Goal: Task Accomplishment & Management: Complete application form

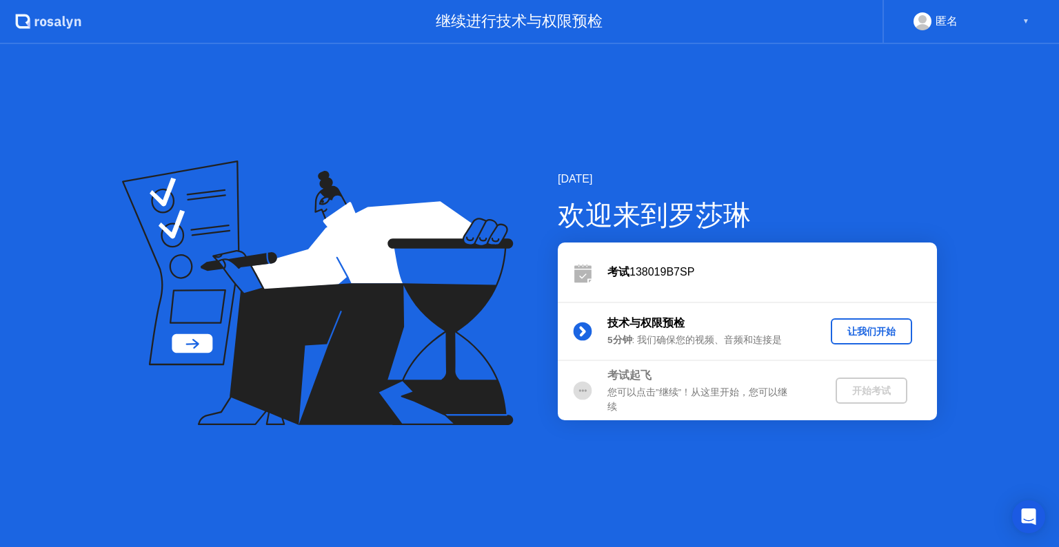
click at [867, 338] on div "让我们开始" at bounding box center [871, 331] width 70 height 13
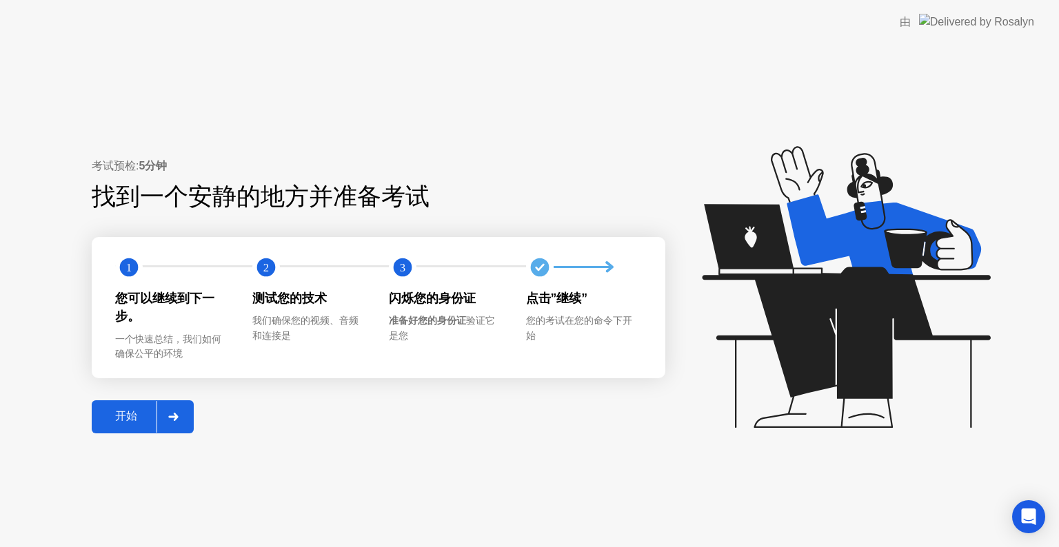
click at [130, 413] on div "开始" at bounding box center [126, 417] width 61 height 14
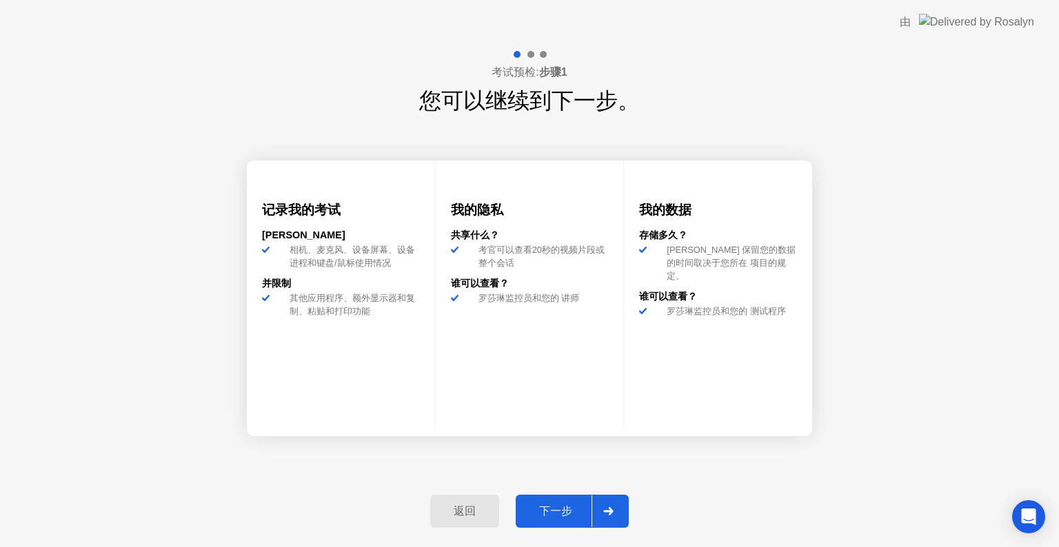
click at [550, 507] on div "下一步" at bounding box center [556, 512] width 72 height 14
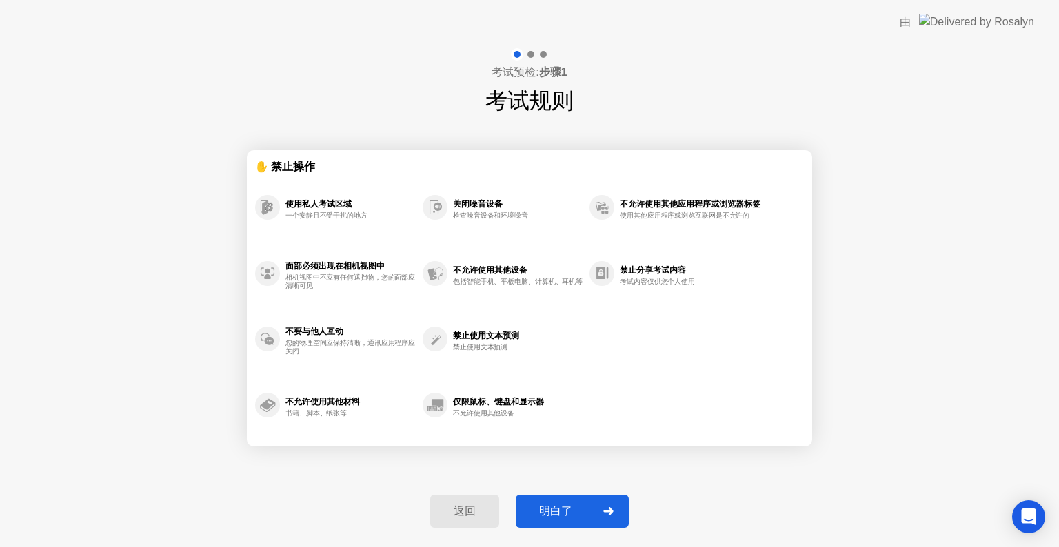
click at [570, 511] on div "明白了" at bounding box center [556, 512] width 72 height 14
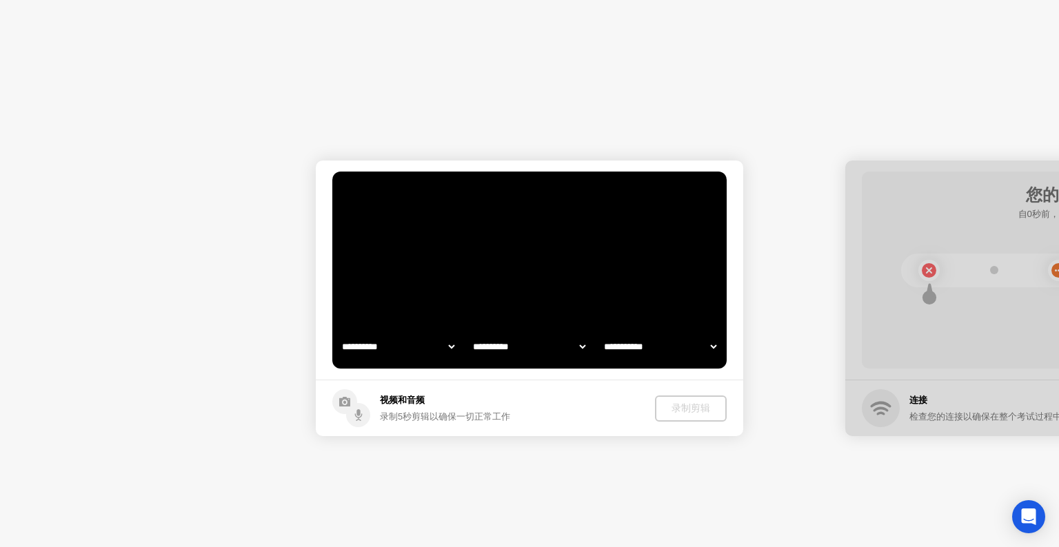
select select "**********"
select select "*******"
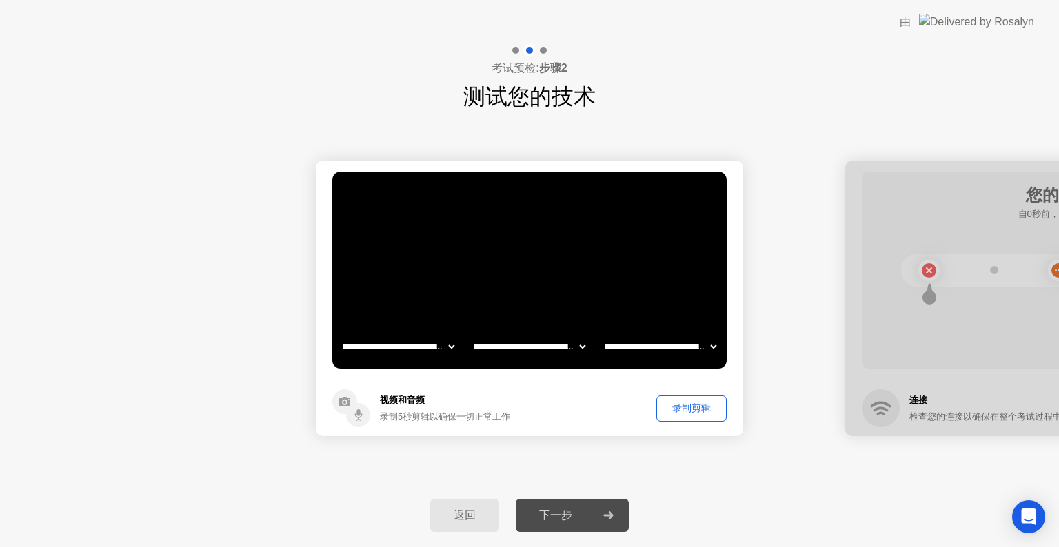
click at [569, 514] on div "下一步" at bounding box center [556, 516] width 72 height 14
click at [546, 347] on select "**********" at bounding box center [529, 347] width 118 height 28
click at [696, 407] on div "录制剪辑" at bounding box center [691, 408] width 61 height 13
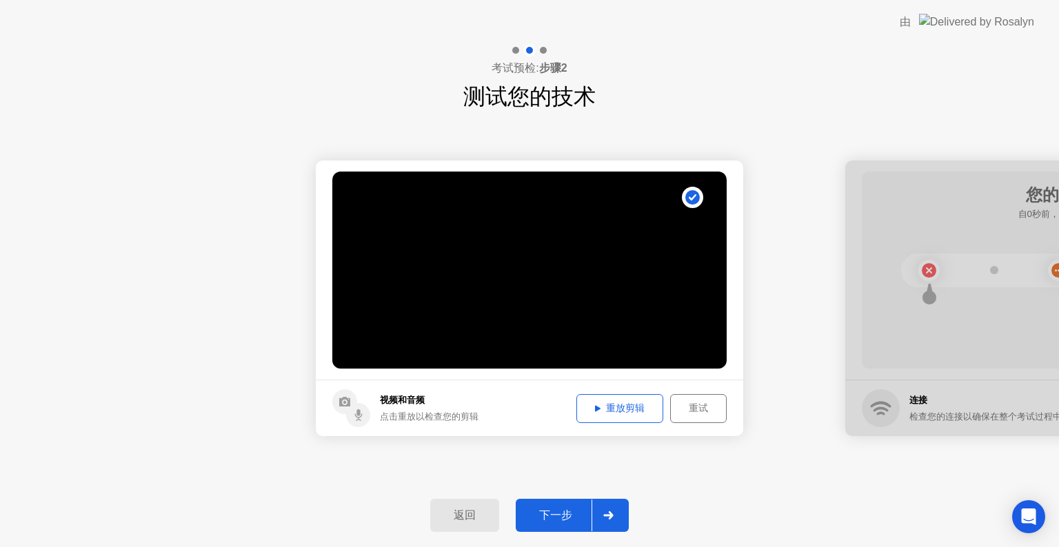
click at [643, 405] on div "重放剪辑" at bounding box center [619, 408] width 77 height 13
click at [699, 412] on div "重试" at bounding box center [698, 408] width 47 height 13
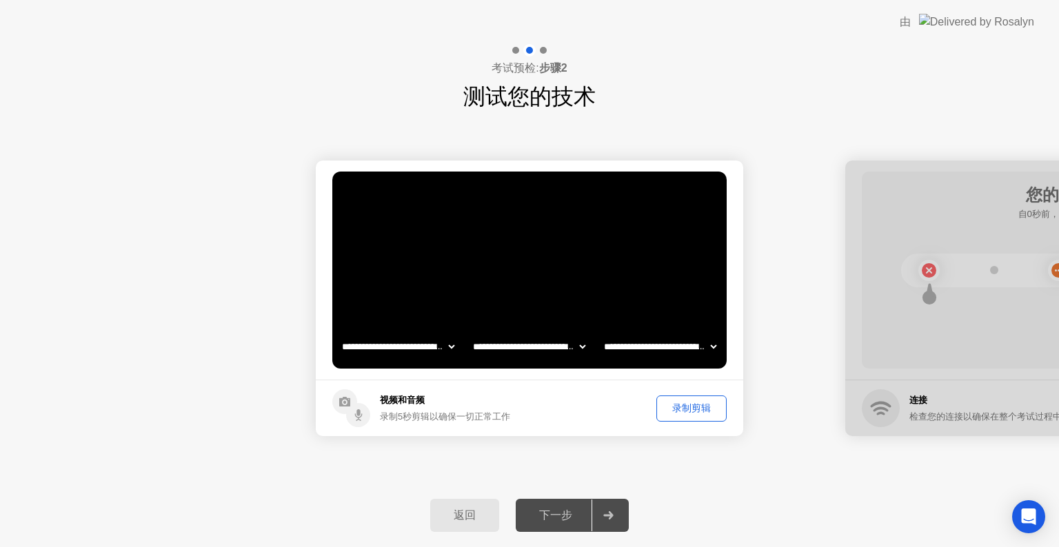
click at [680, 411] on div "录制剪辑" at bounding box center [691, 408] width 61 height 13
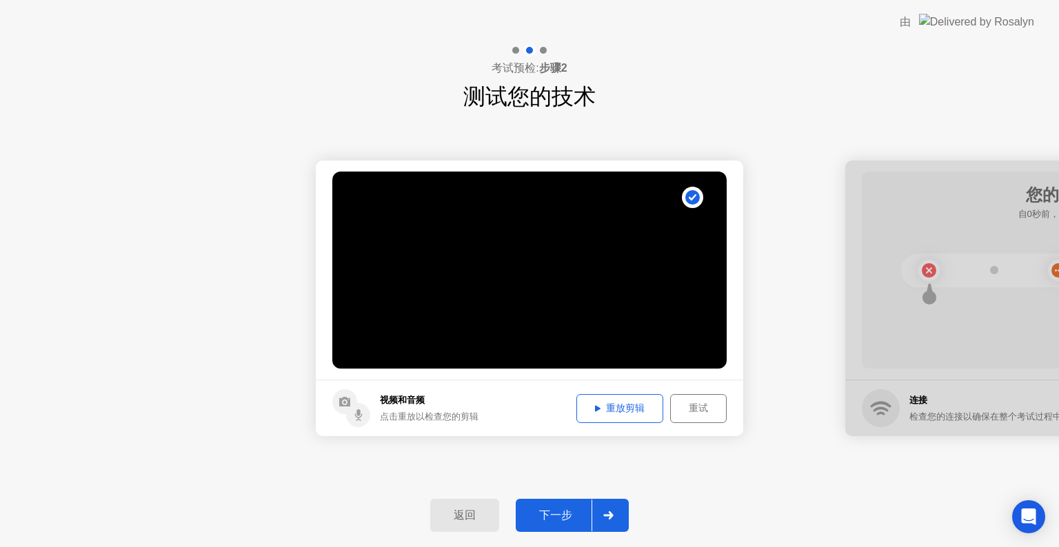
click at [629, 408] on div "重放剪辑" at bounding box center [619, 408] width 77 height 13
click at [566, 516] on div "下一步" at bounding box center [556, 516] width 72 height 14
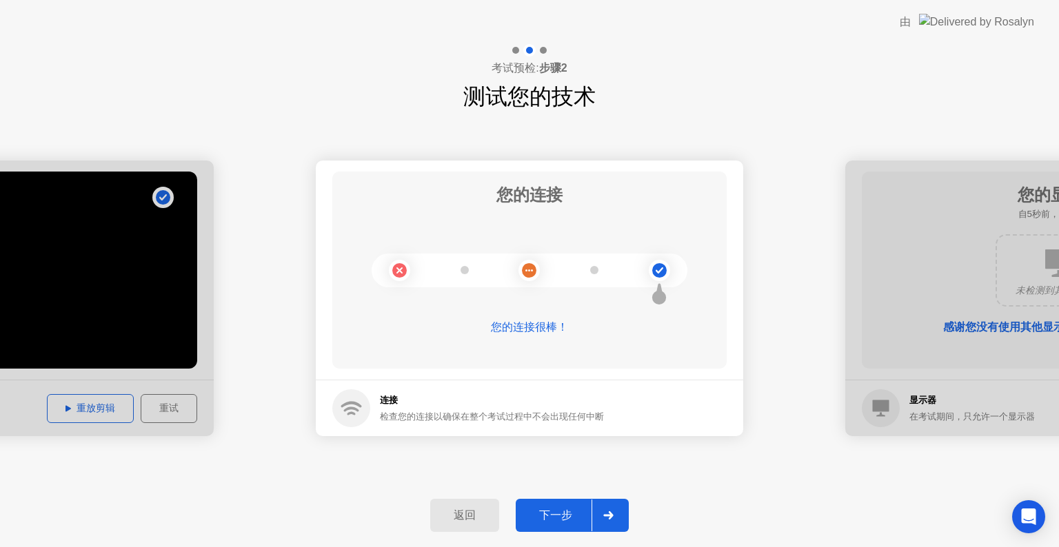
click at [572, 510] on div "下一步" at bounding box center [556, 516] width 72 height 14
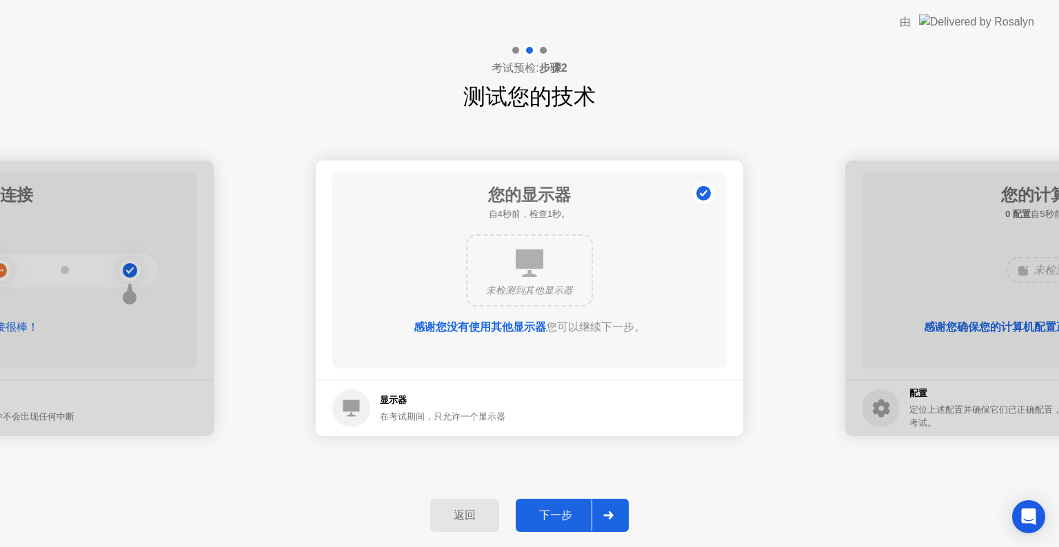
click at [556, 509] on div "下一步" at bounding box center [556, 516] width 72 height 14
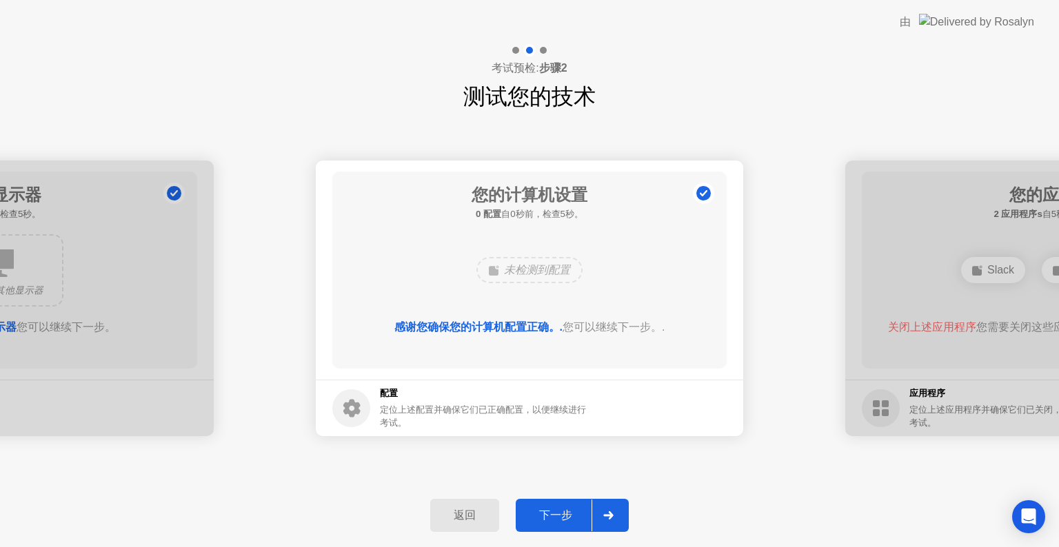
click at [562, 512] on div "下一步" at bounding box center [556, 516] width 72 height 14
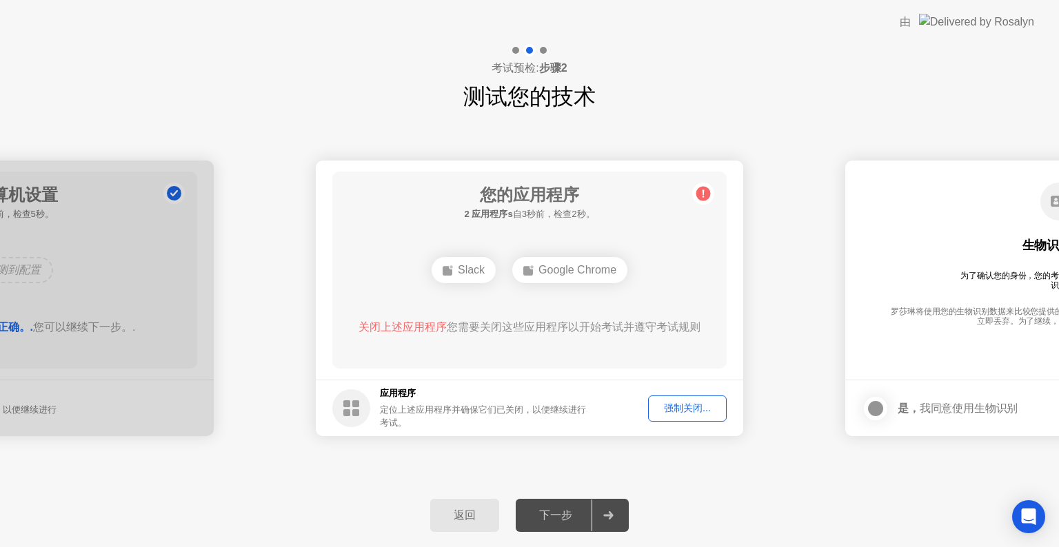
click at [668, 407] on div "强制关闭..." at bounding box center [687, 408] width 69 height 13
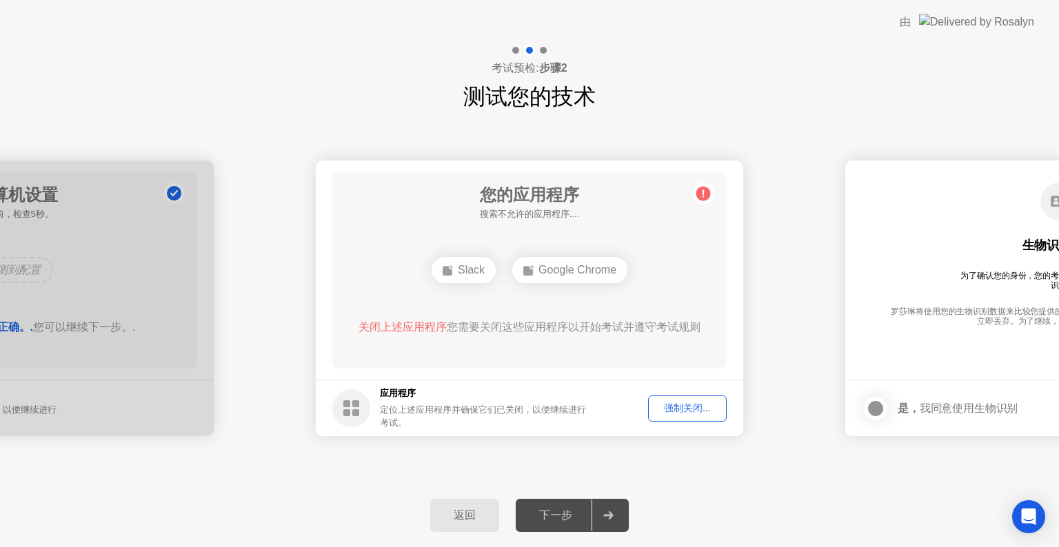
click at [669, 414] on div "强制关闭..." at bounding box center [687, 408] width 69 height 13
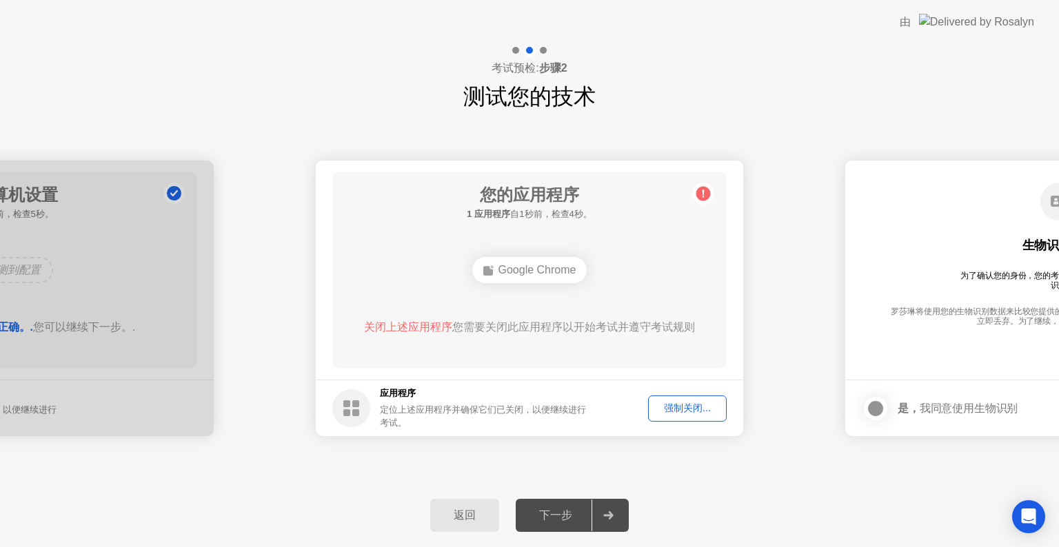
click at [704, 408] on div "强制关闭..." at bounding box center [687, 408] width 69 height 13
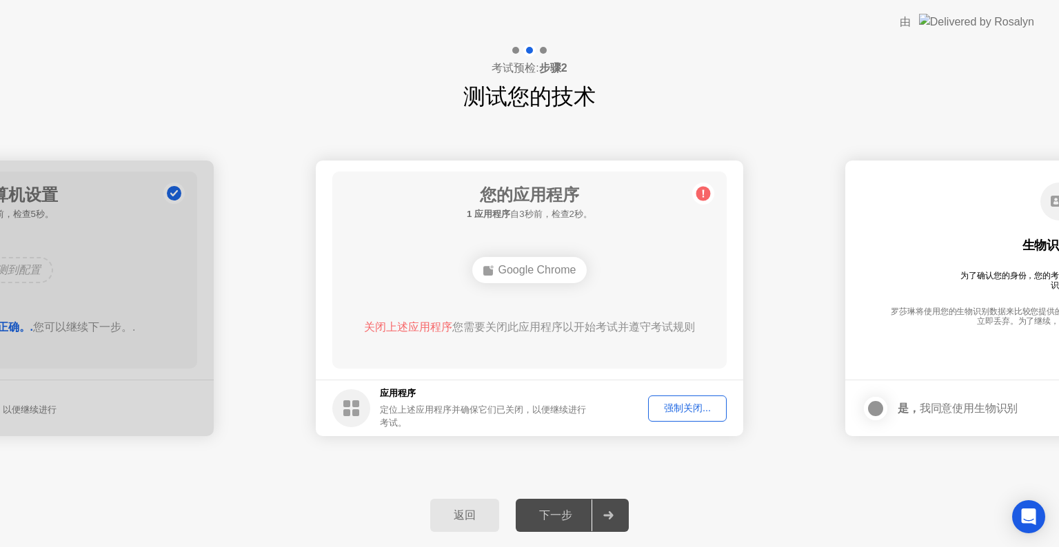
click at [675, 412] on div "强制关闭..." at bounding box center [687, 408] width 69 height 13
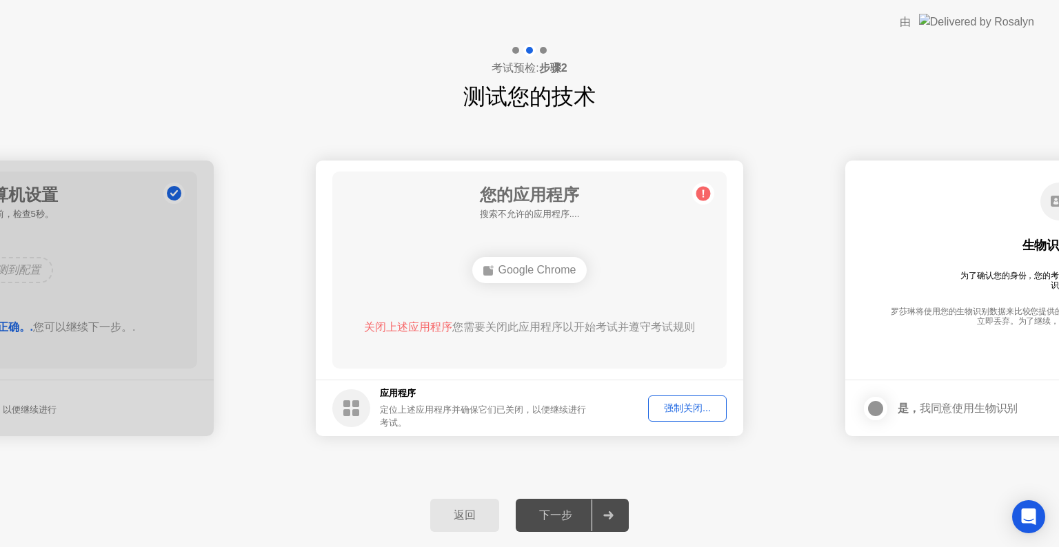
click at [683, 408] on div "强制关闭..." at bounding box center [687, 408] width 69 height 13
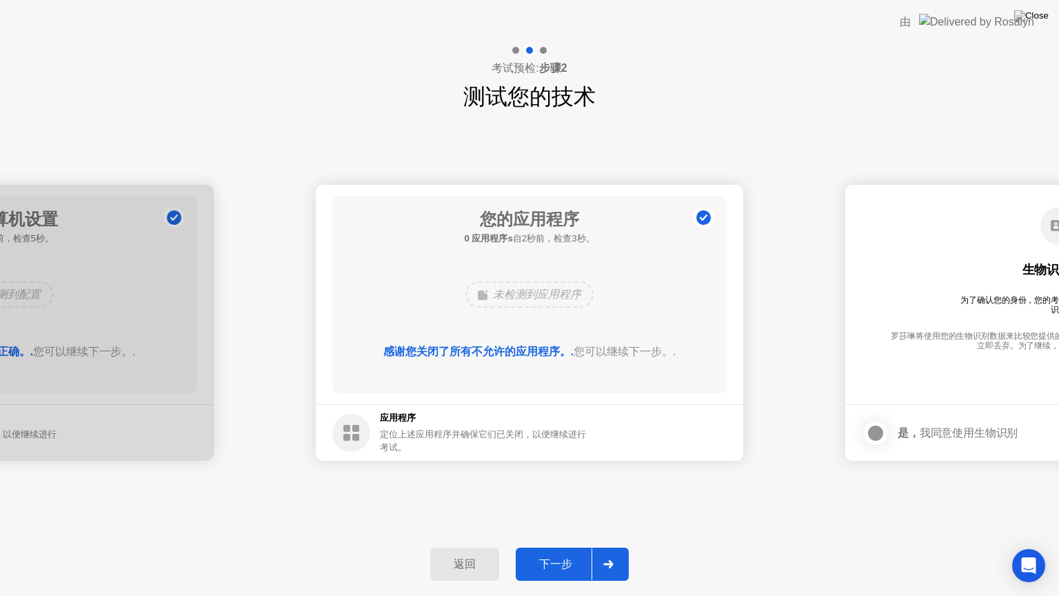
click at [575, 547] on div "下一步" at bounding box center [556, 564] width 72 height 14
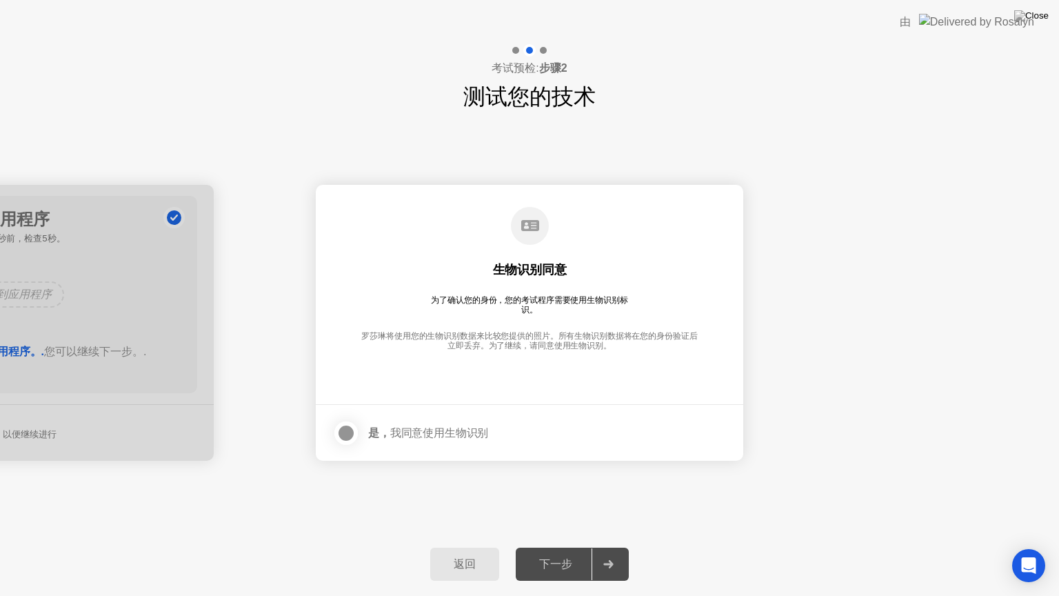
click at [347, 434] on div at bounding box center [346, 433] width 17 height 17
click at [532, 547] on div "下一步" at bounding box center [556, 564] width 72 height 14
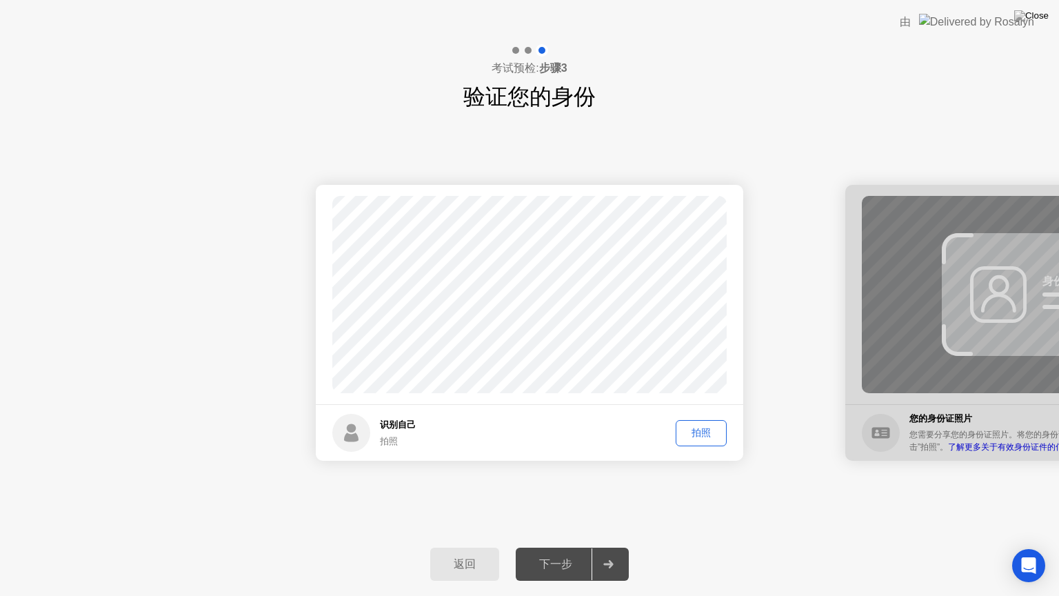
click at [695, 429] on div "拍照" at bounding box center [700, 432] width 41 height 13
click at [694, 433] on div "重拍" at bounding box center [700, 432] width 41 height 13
click at [694, 433] on div "拍照" at bounding box center [700, 432] width 41 height 13
click at [563, 547] on div "下一步" at bounding box center [556, 564] width 72 height 14
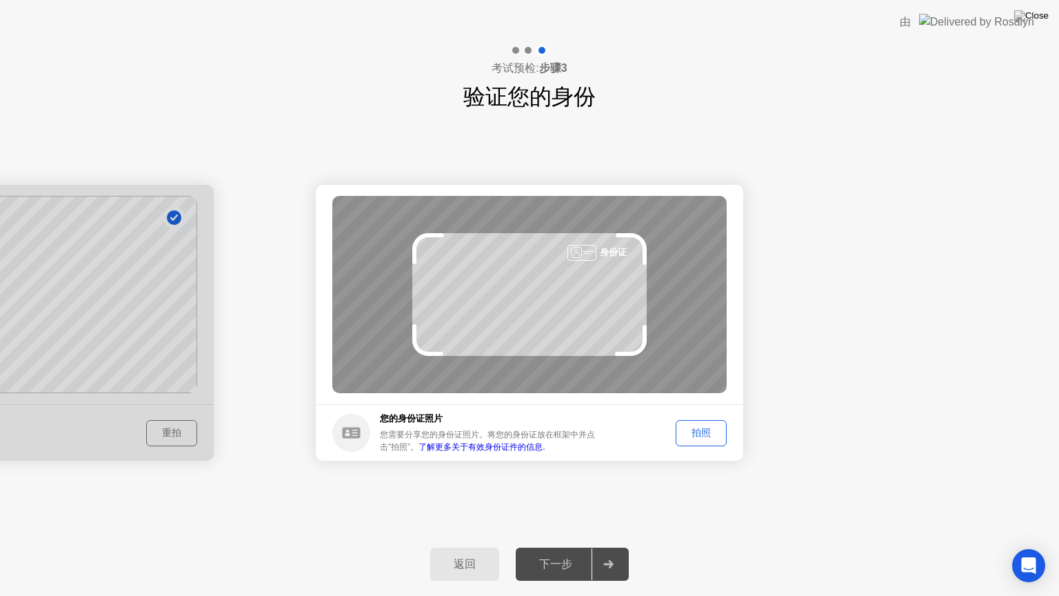
click at [563, 547] on div "下一步" at bounding box center [556, 564] width 72 height 14
click at [707, 427] on div "拍照" at bounding box center [700, 432] width 41 height 13
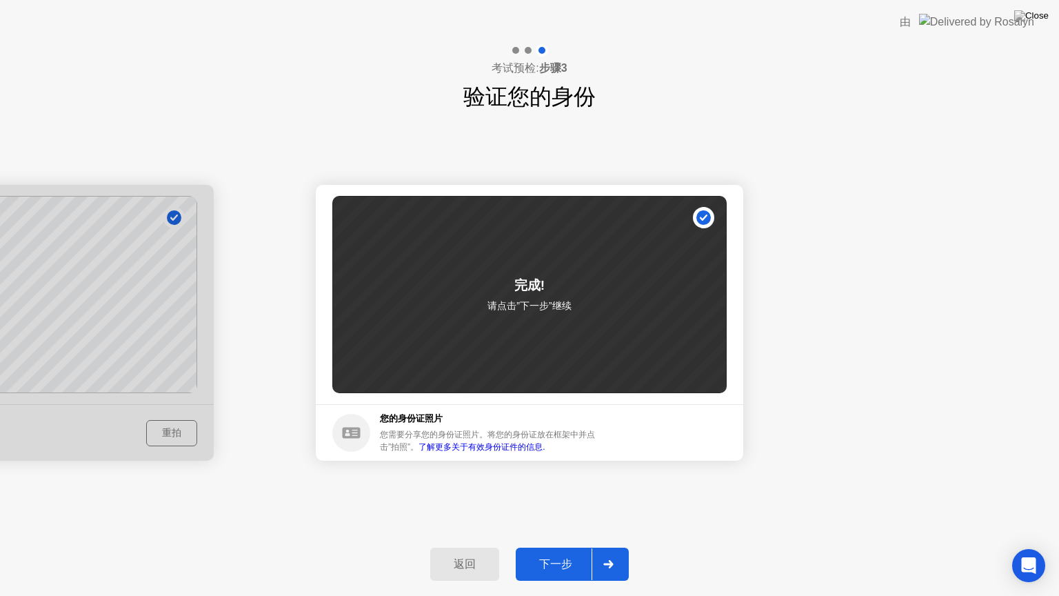
click at [554, 547] on div "下一步" at bounding box center [556, 564] width 72 height 14
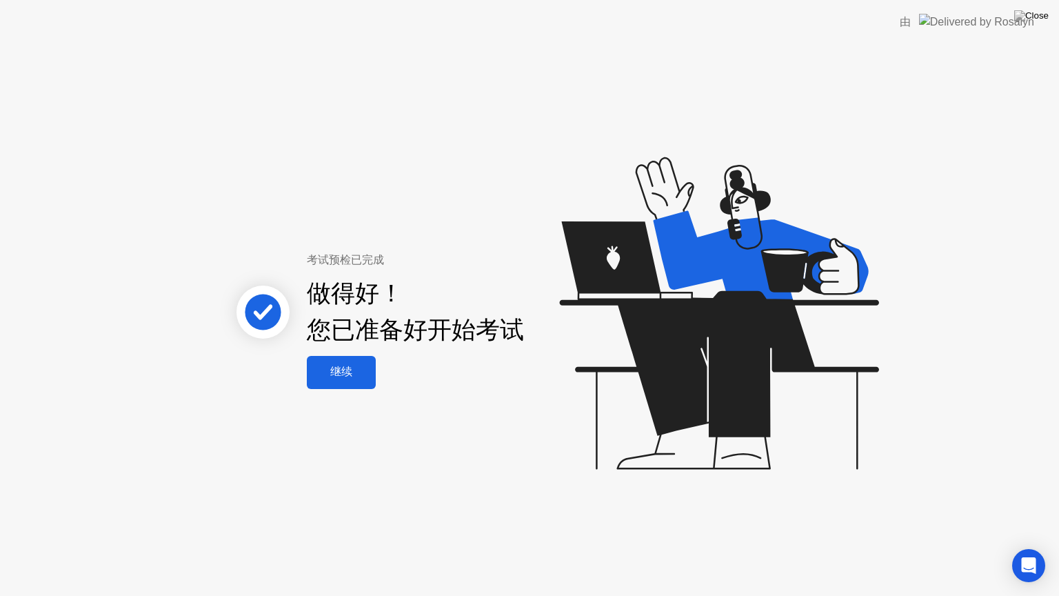
click at [347, 381] on button "继续" at bounding box center [341, 372] width 69 height 33
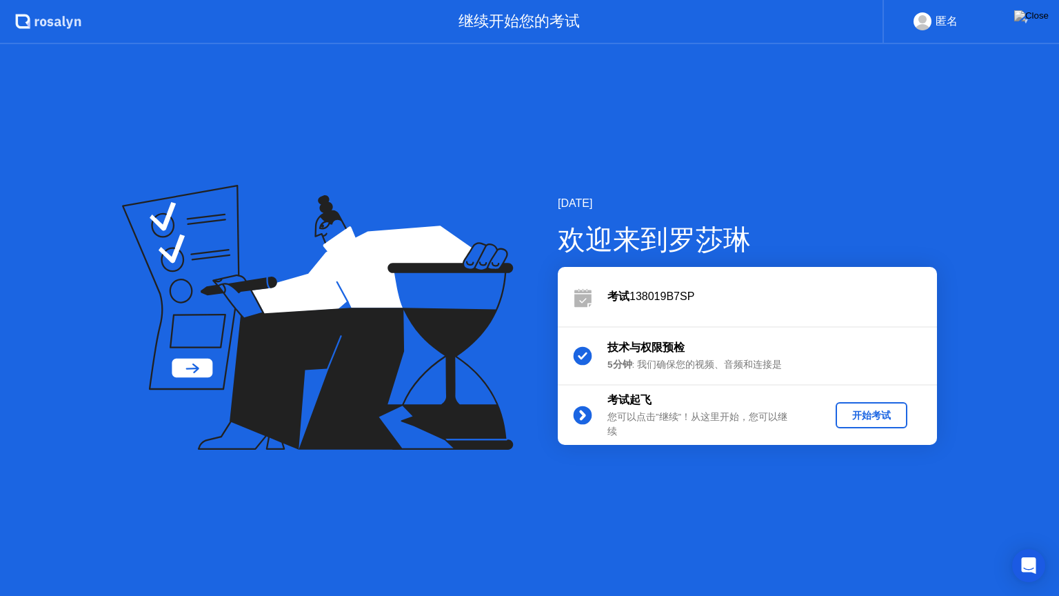
click at [870, 409] on div "开始考试" at bounding box center [871, 415] width 61 height 13
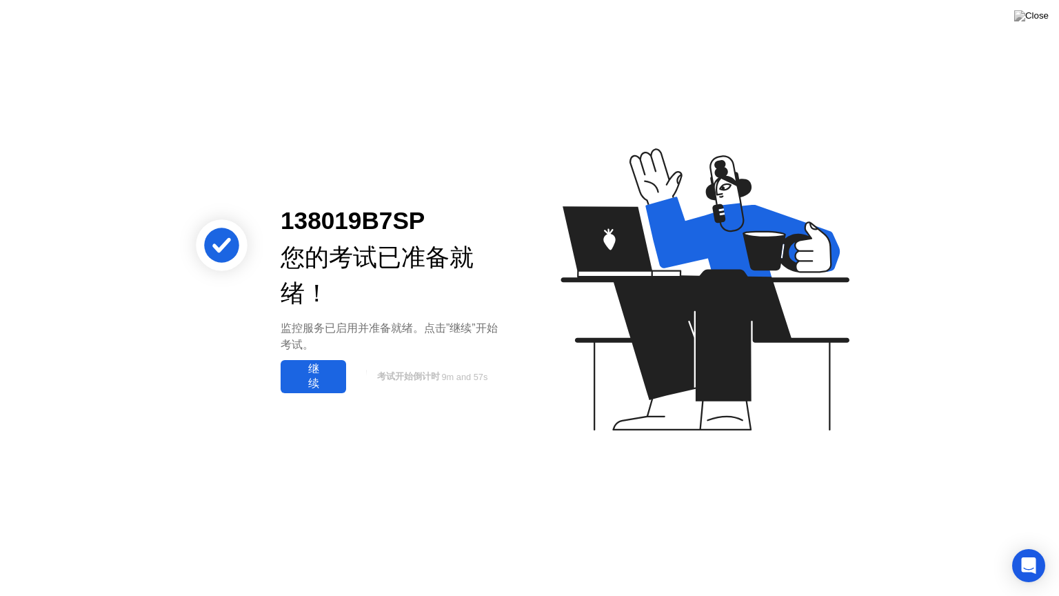
click at [334, 372] on div "继续" at bounding box center [313, 376] width 57 height 29
